Goal: Transaction & Acquisition: Purchase product/service

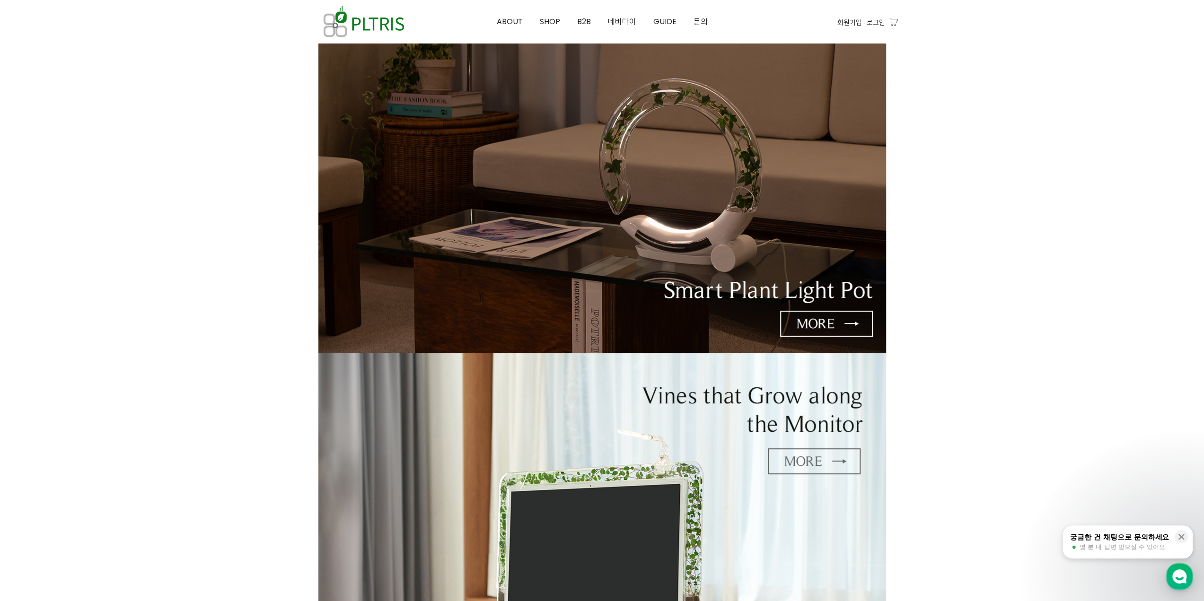
scroll to position [189, 0]
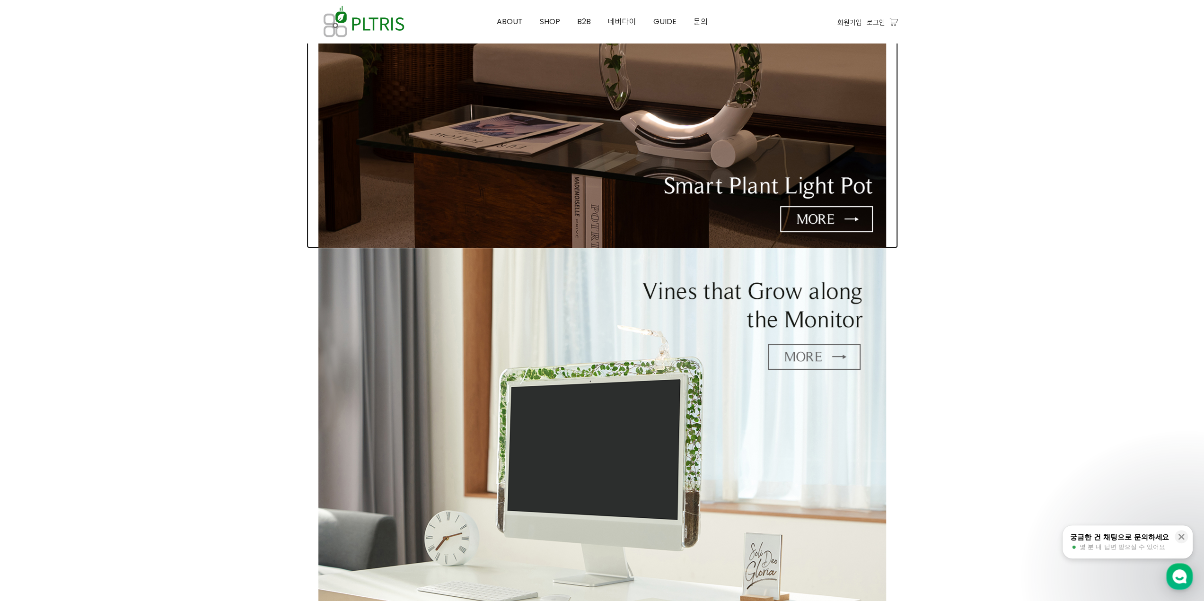
click at [832, 221] on img at bounding box center [602, 60] width 568 height 375
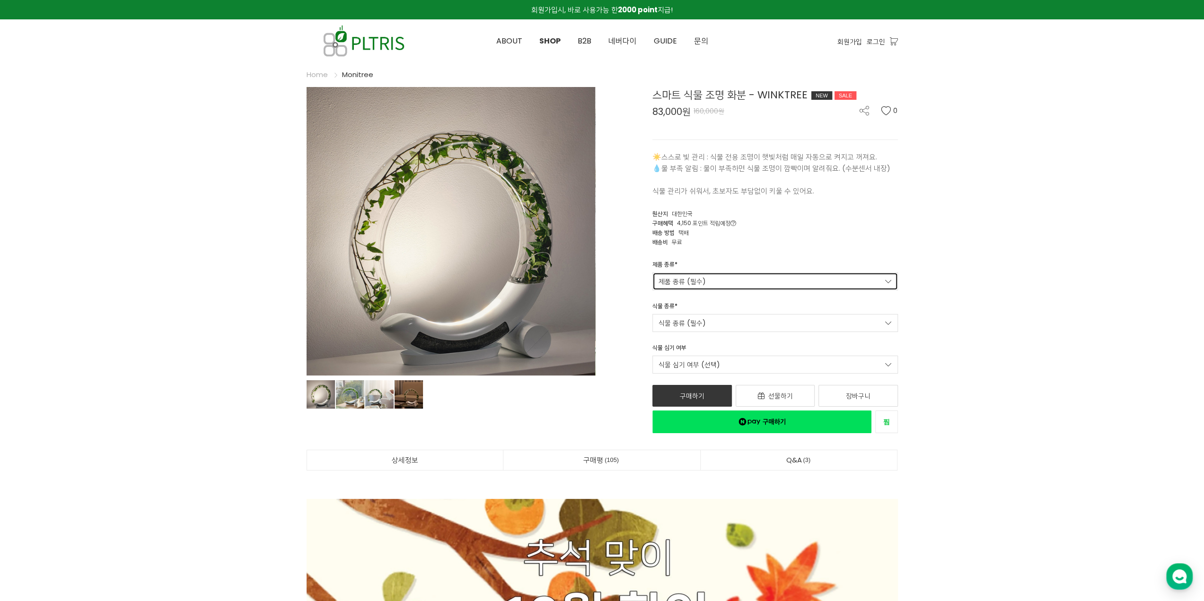
click at [785, 277] on link "제품 종류 (필수)" at bounding box center [775, 281] width 246 height 18
click at [783, 299] on span "Winktree" at bounding box center [774, 300] width 233 height 10
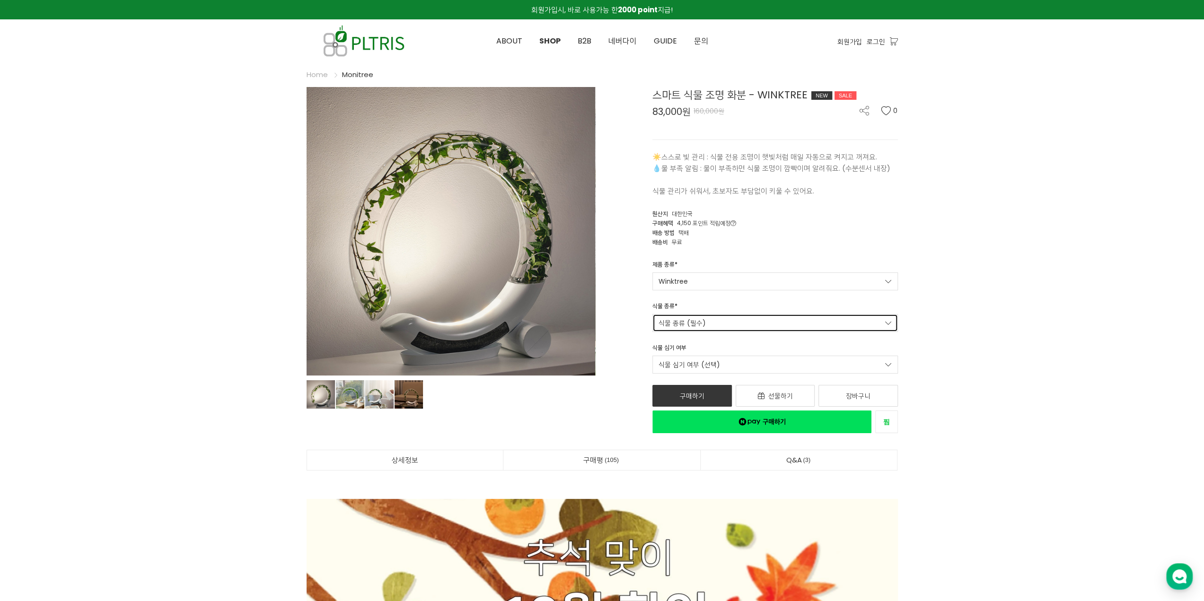
click at [763, 317] on link "식물 종류 (필수)" at bounding box center [775, 323] width 246 height 18
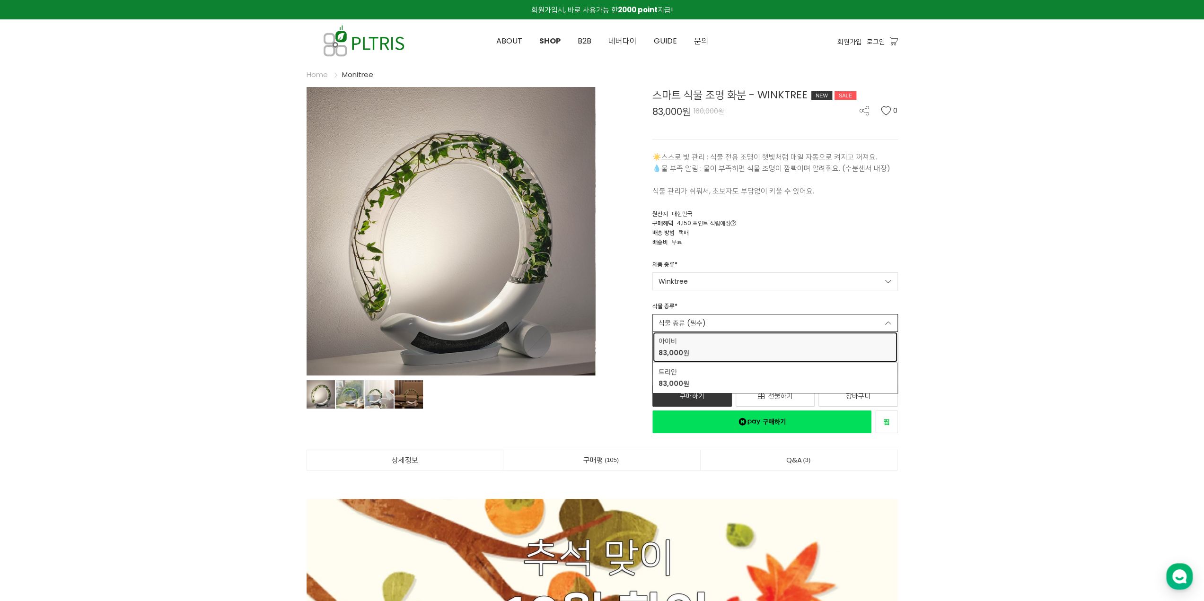
click at [818, 350] on div "아이비 83,000원" at bounding box center [774, 347] width 233 height 22
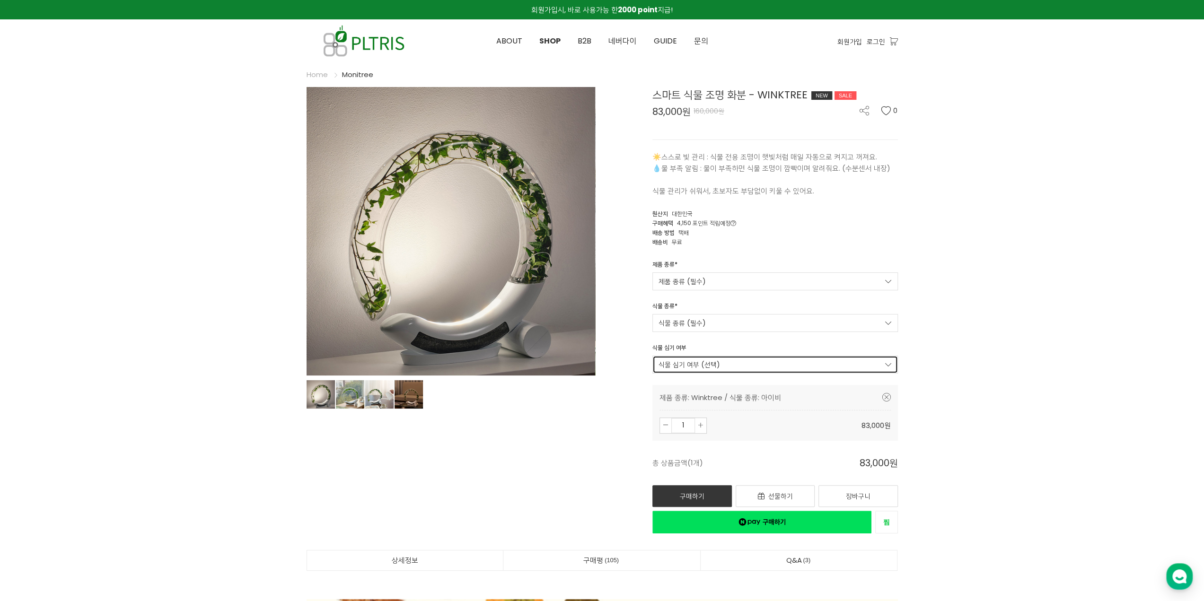
click at [853, 361] on link "식물 심기 여부 (선택)" at bounding box center [775, 365] width 246 height 18
